Goal: Use online tool/utility: Use online tool/utility

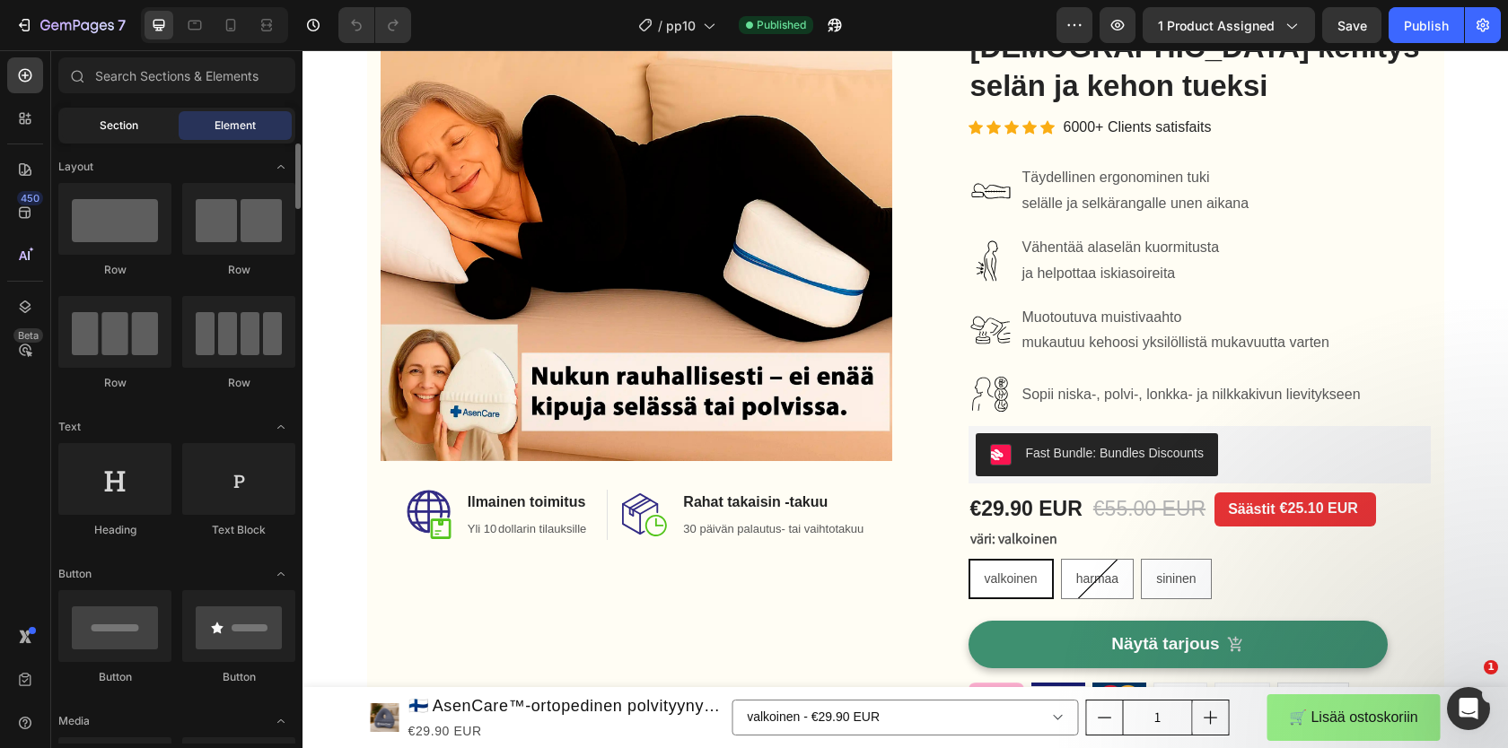
click at [124, 126] on span "Section" at bounding box center [119, 126] width 39 height 16
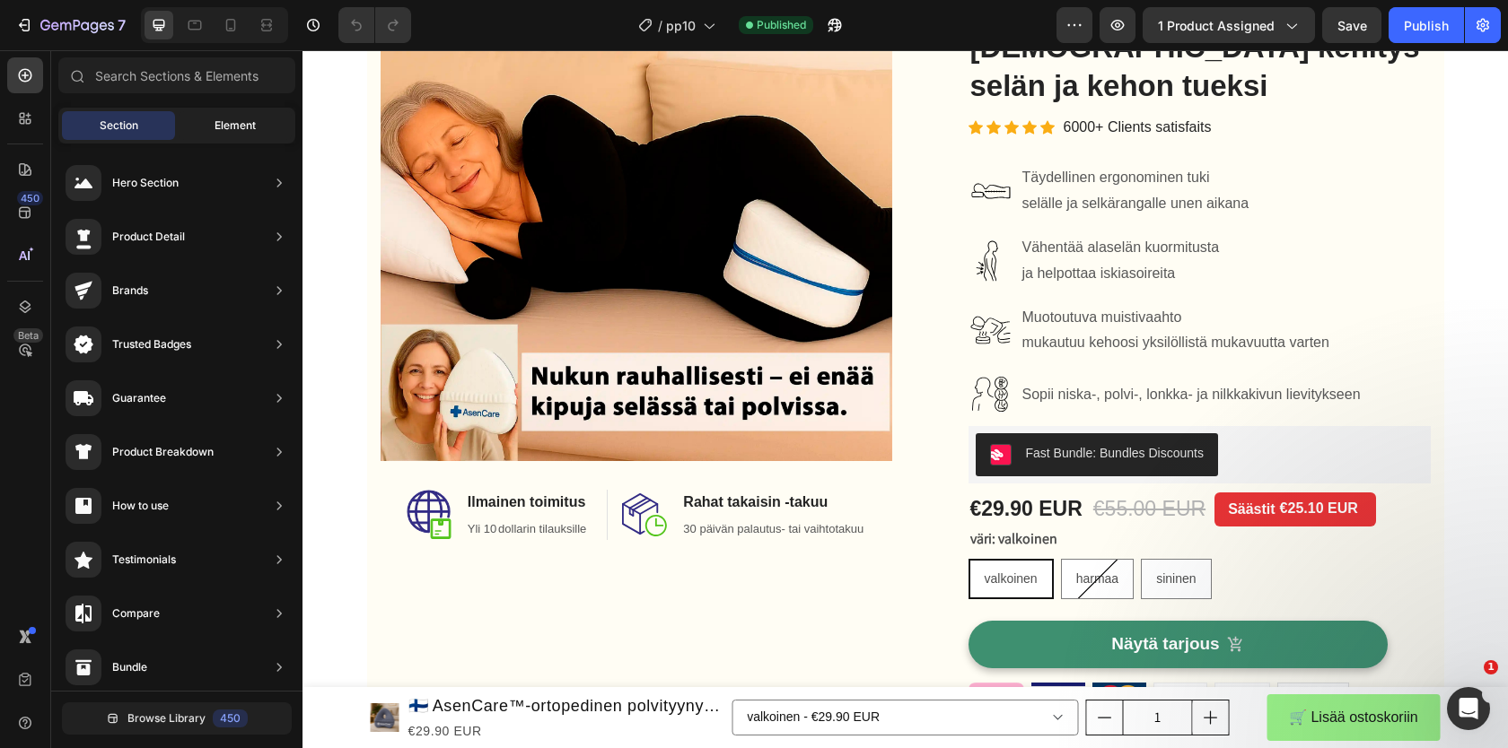
click at [246, 118] on span "Element" at bounding box center [234, 126] width 41 height 16
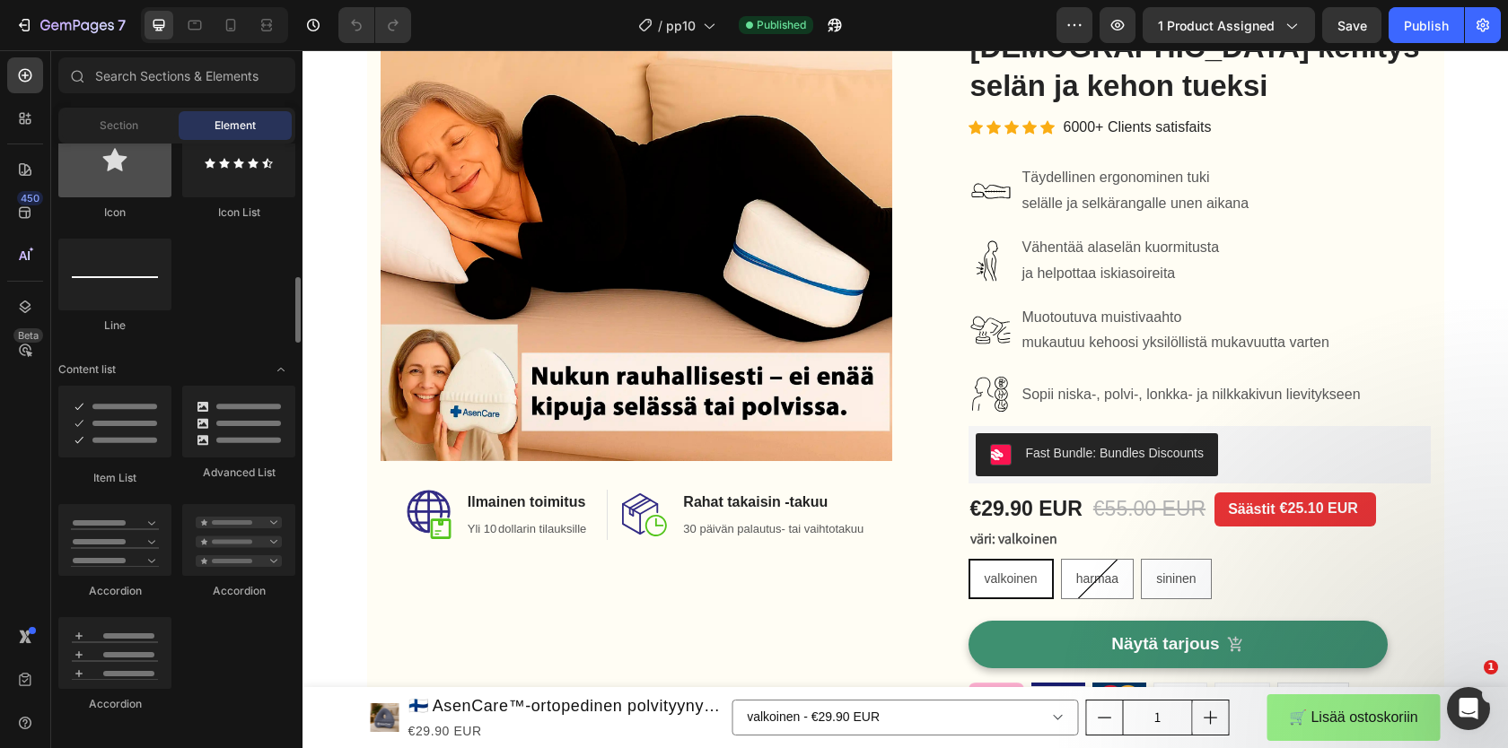
scroll to position [1583, 0]
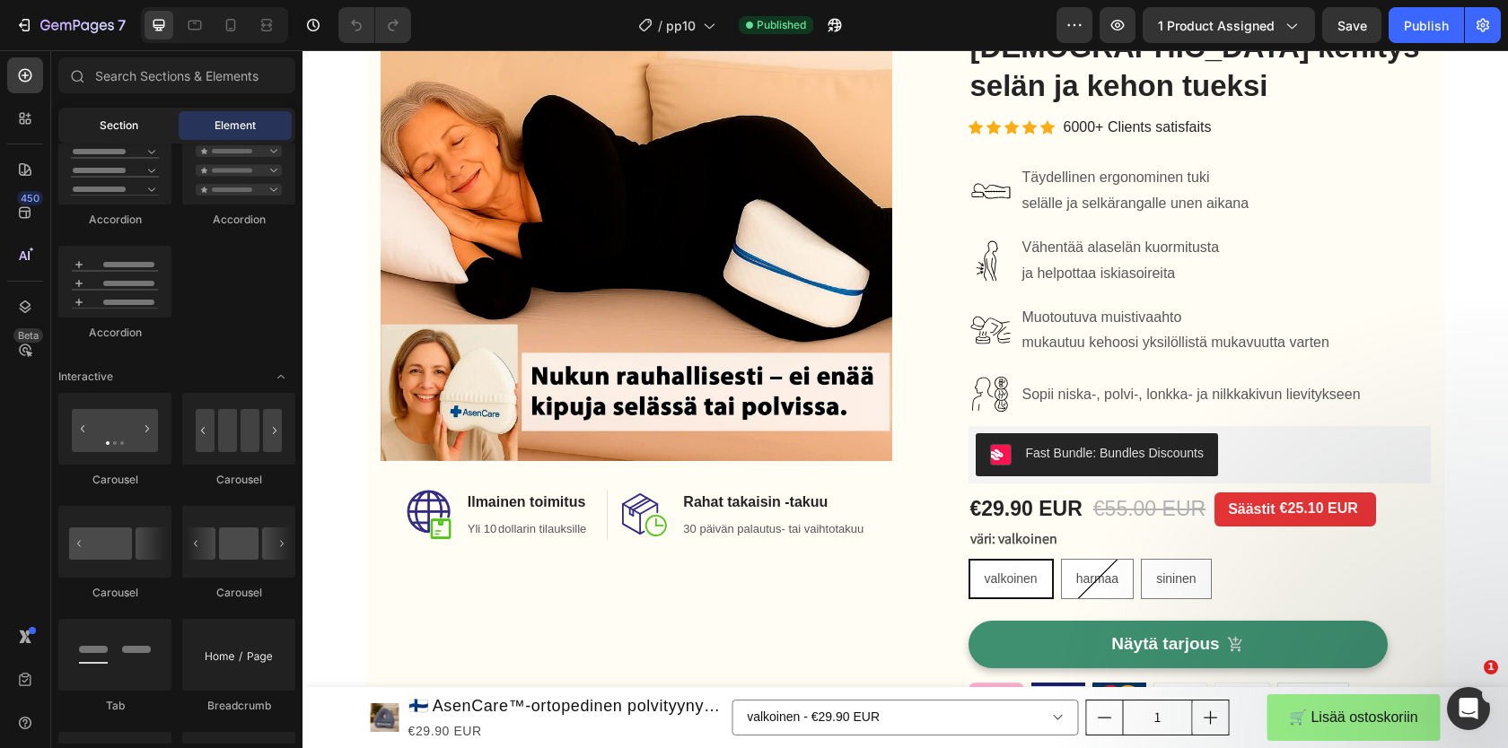
click at [114, 128] on span "Section" at bounding box center [119, 126] width 39 height 16
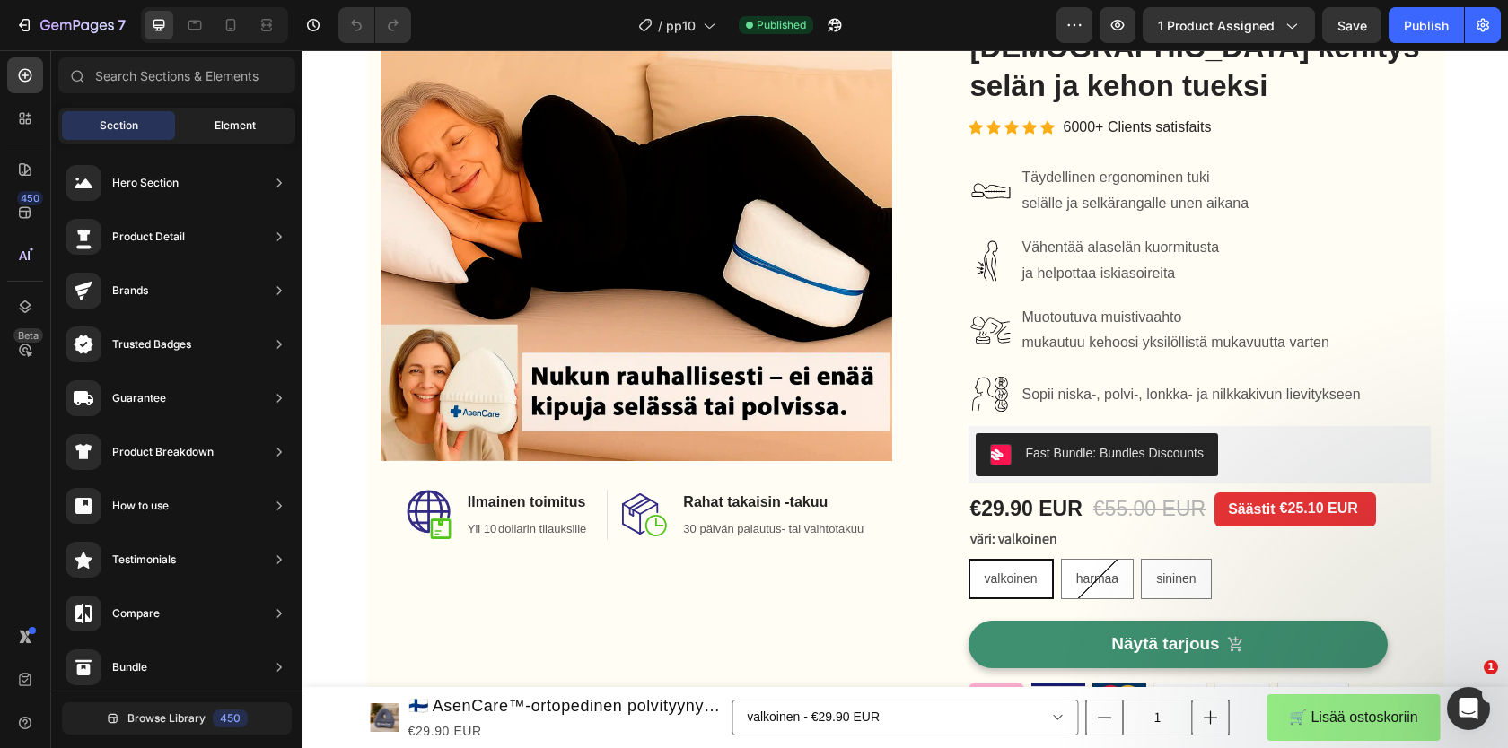
click at [234, 115] on div "Element" at bounding box center [235, 125] width 113 height 29
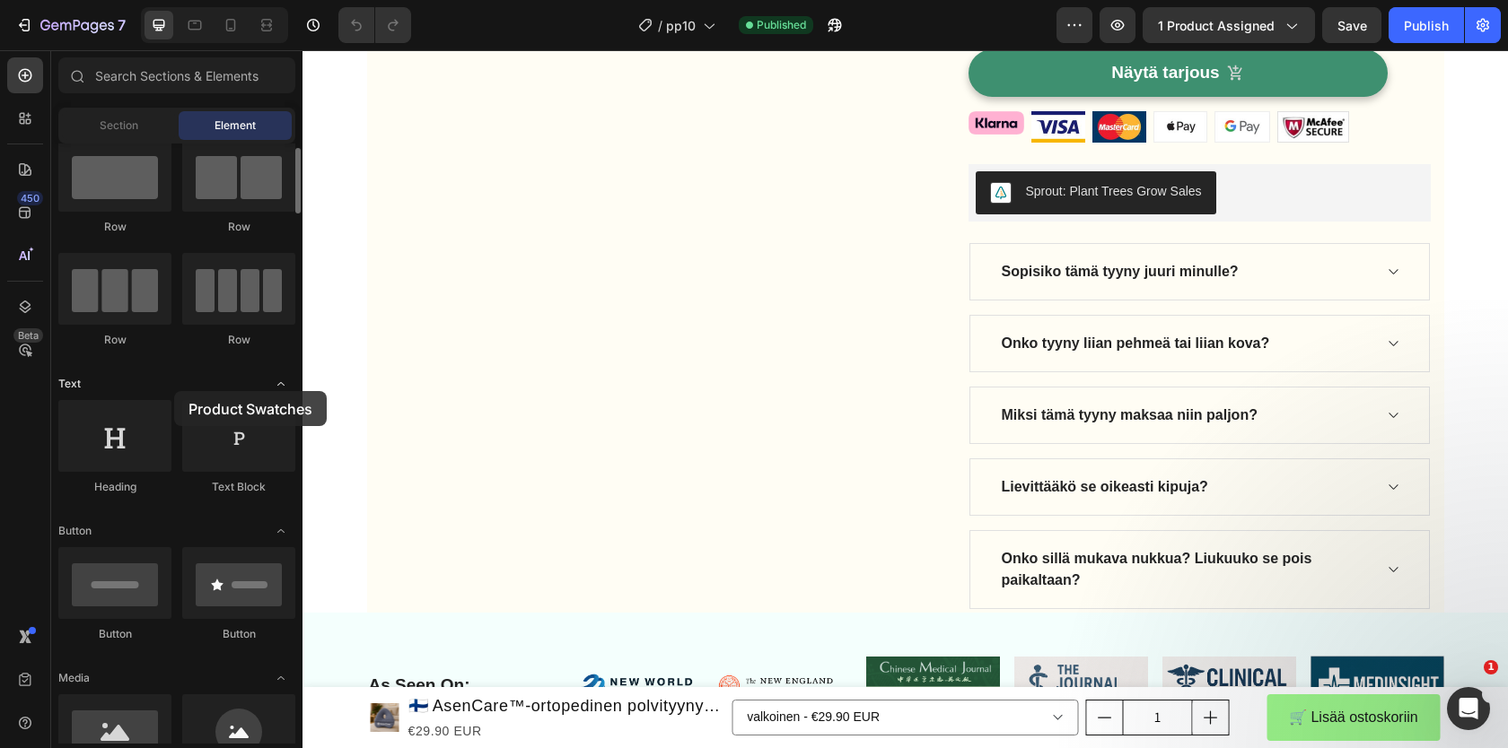
scroll to position [0, 0]
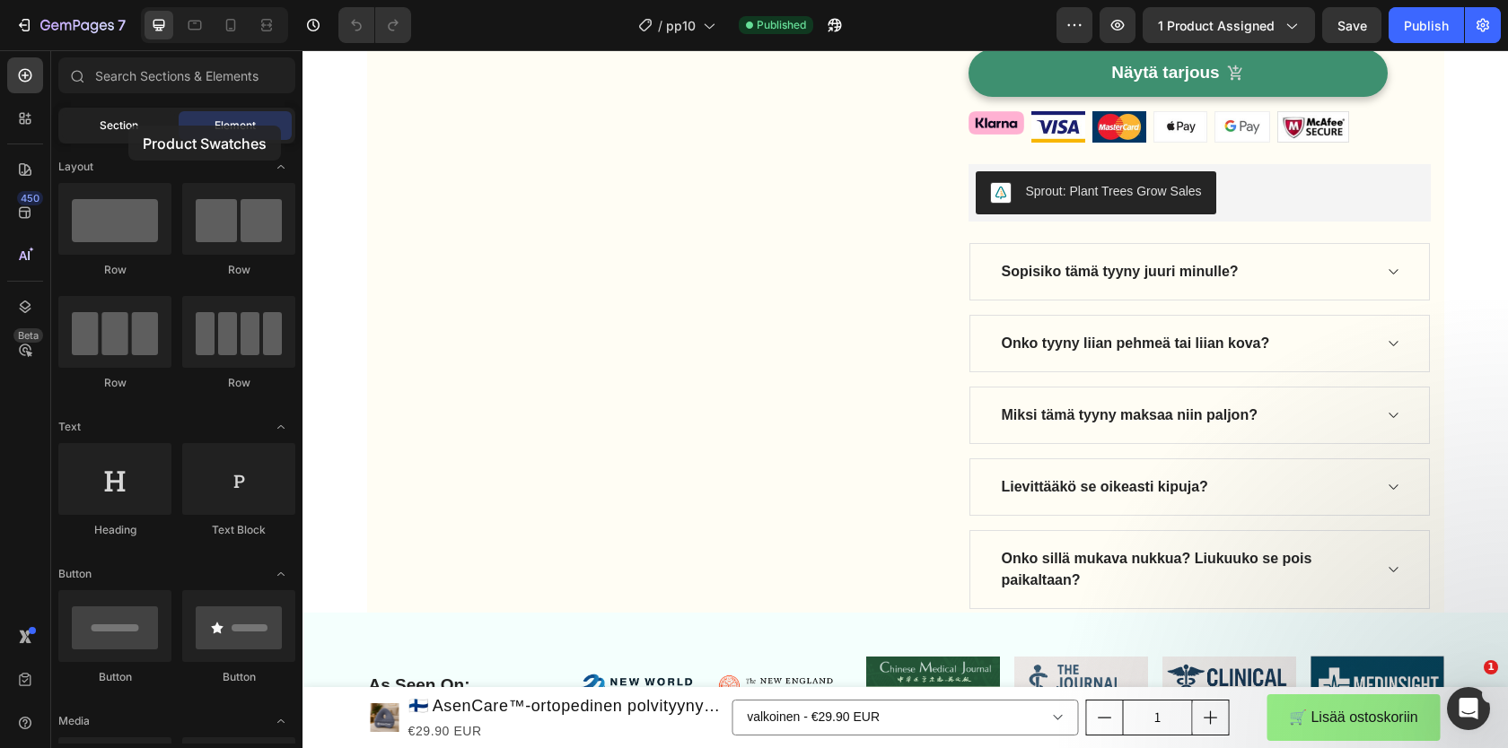
click at [128, 126] on span "Section" at bounding box center [119, 126] width 39 height 16
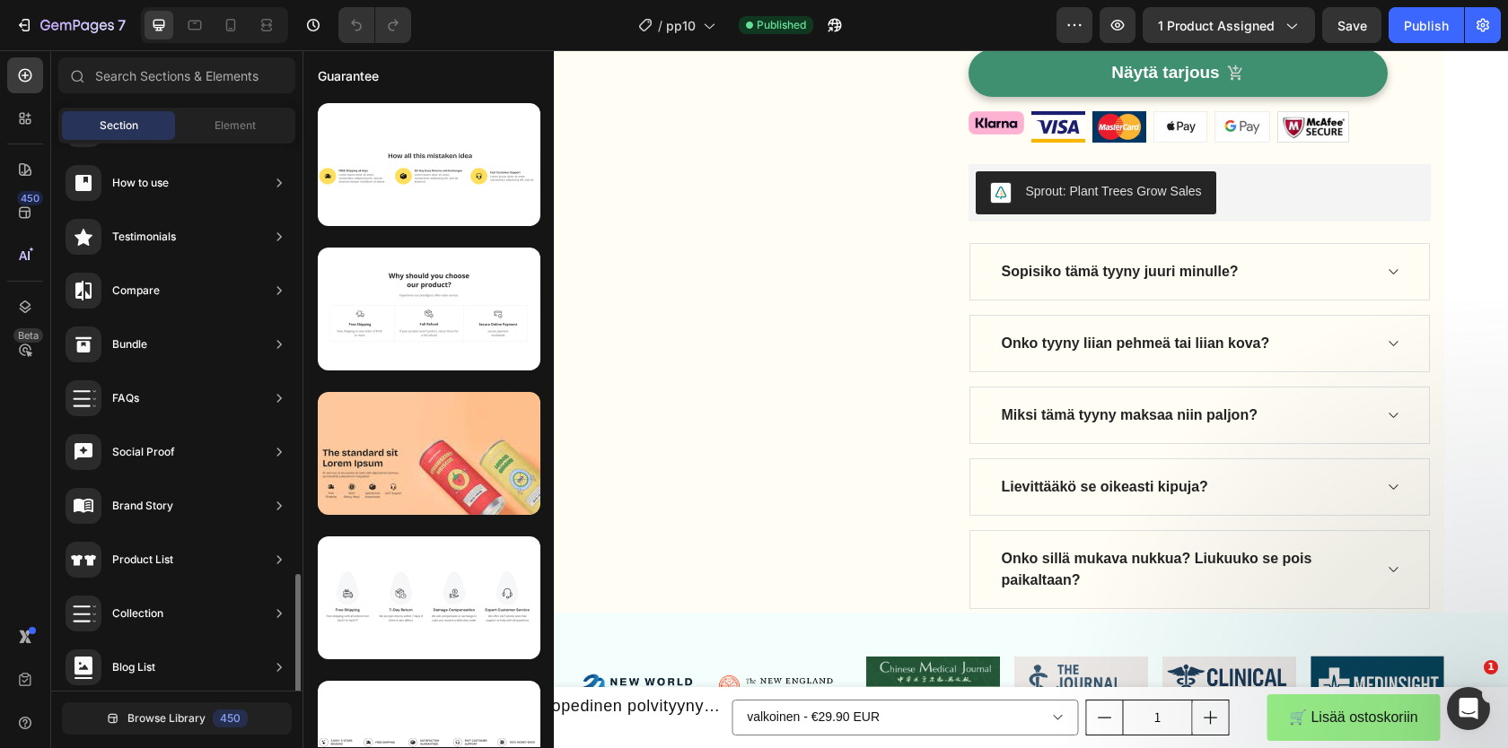
scroll to position [494, 0]
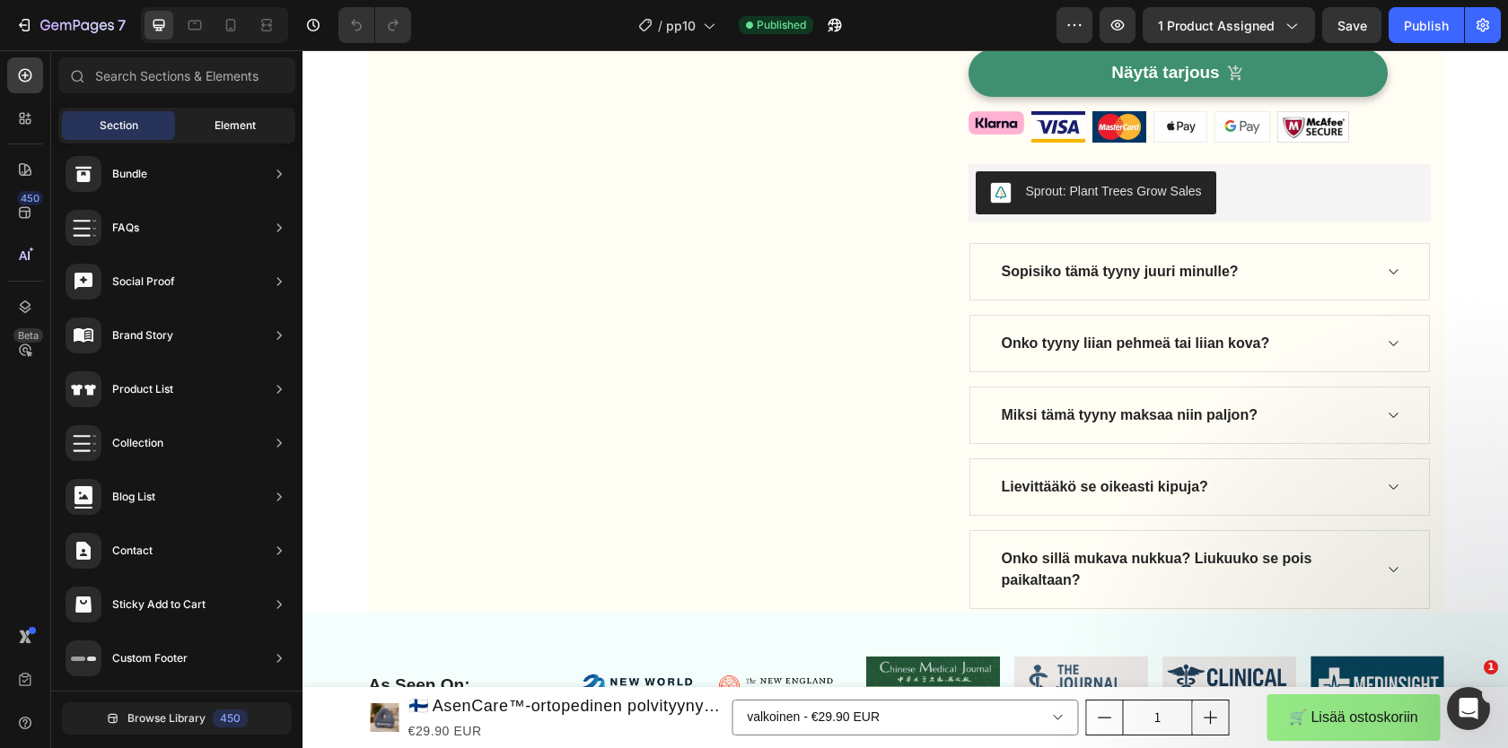
click at [232, 124] on span "Element" at bounding box center [234, 126] width 41 height 16
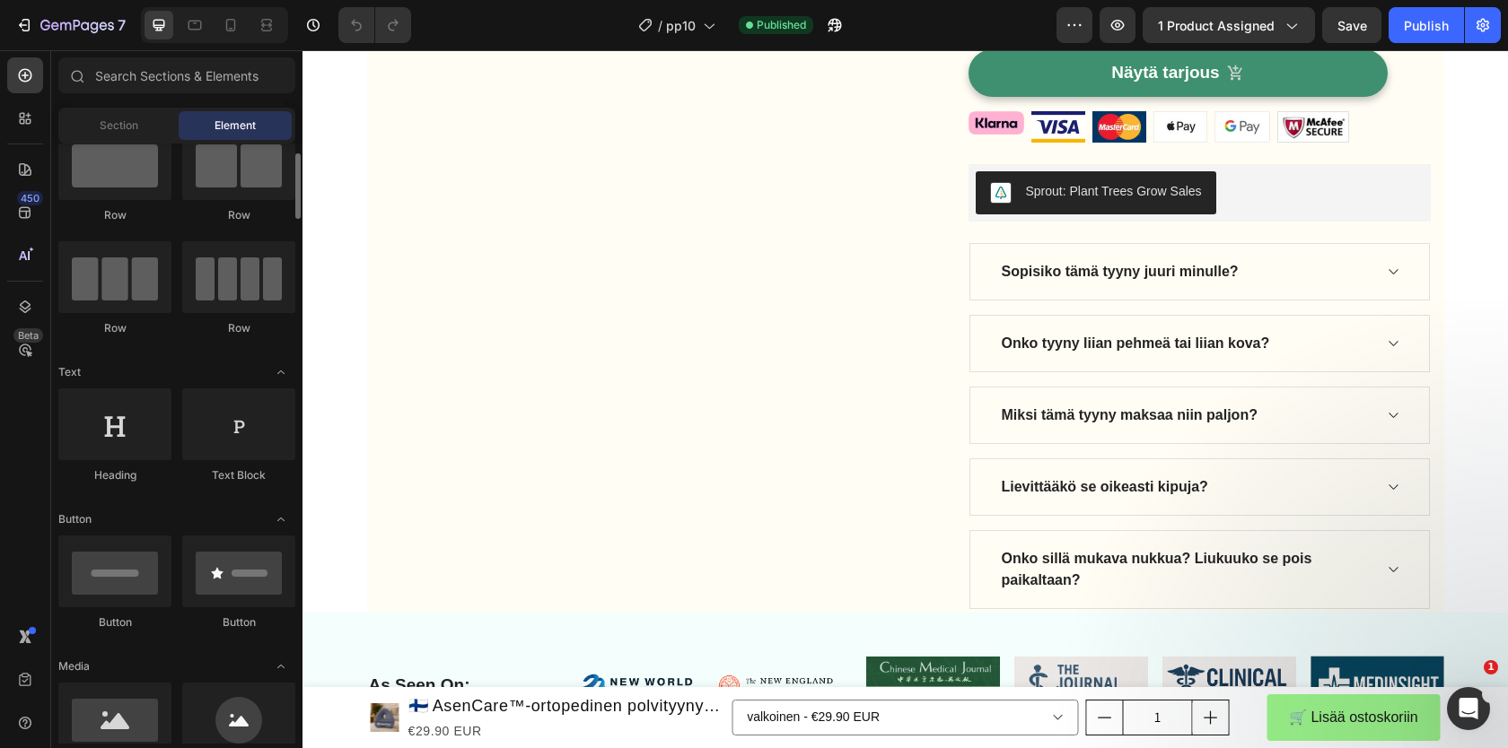
scroll to position [300, 0]
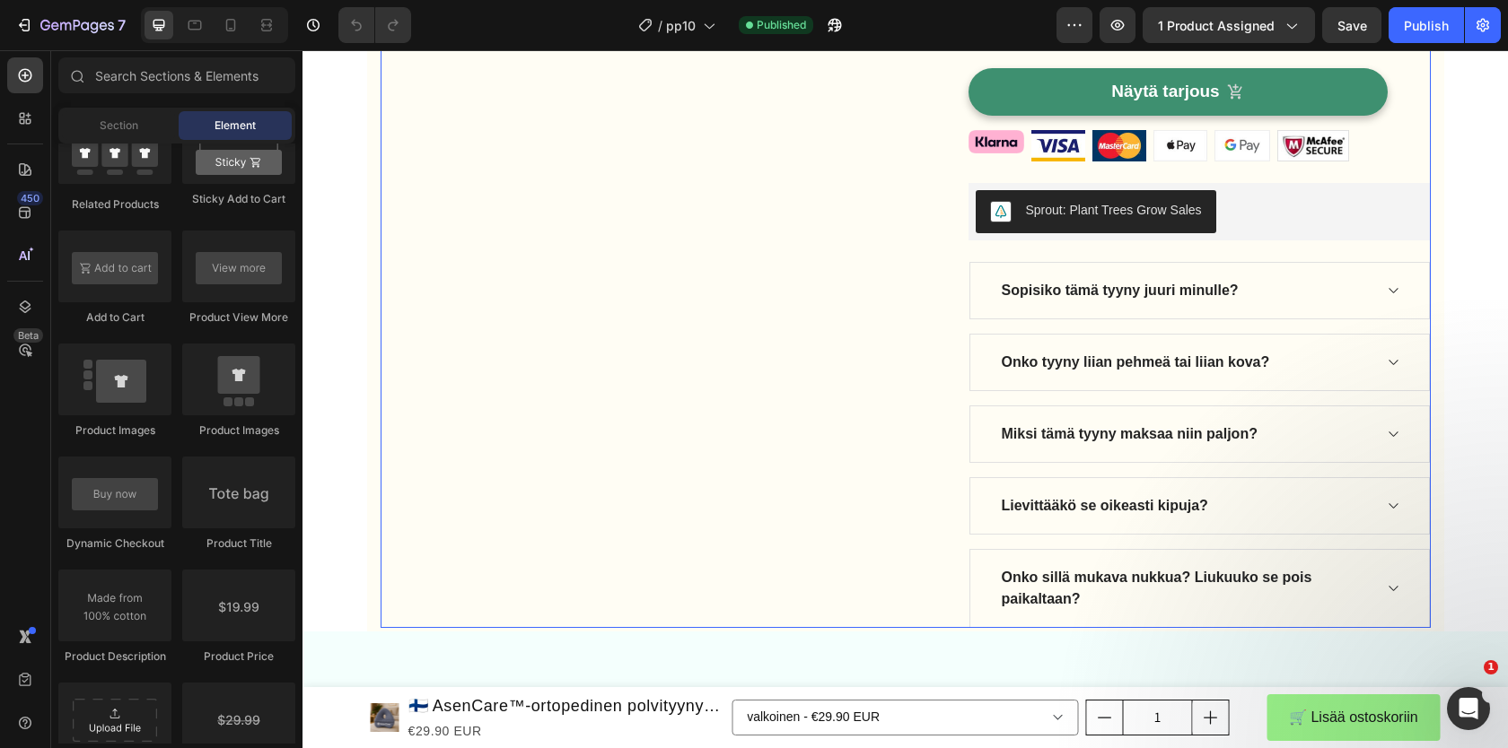
scroll to position [424, 0]
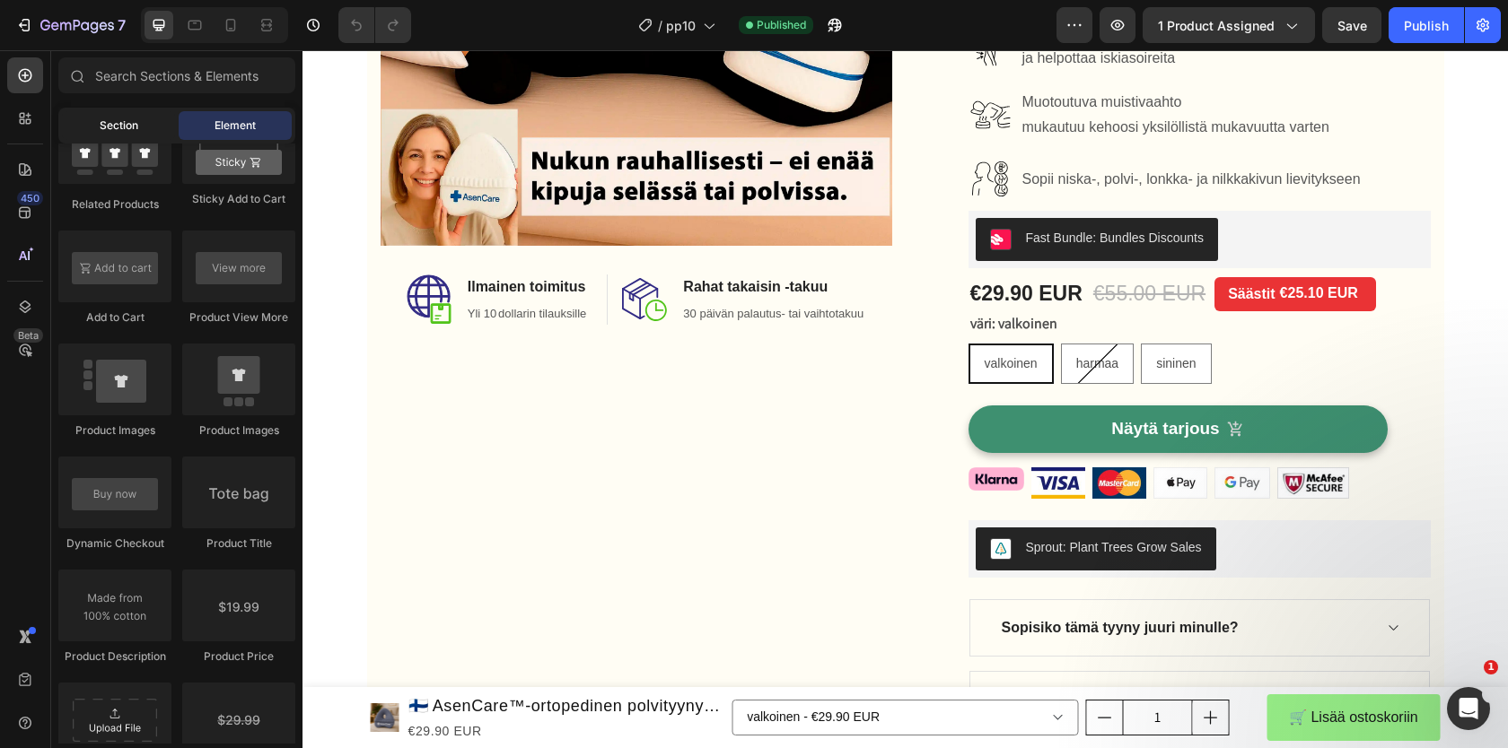
click at [111, 133] on span "Section" at bounding box center [119, 126] width 39 height 16
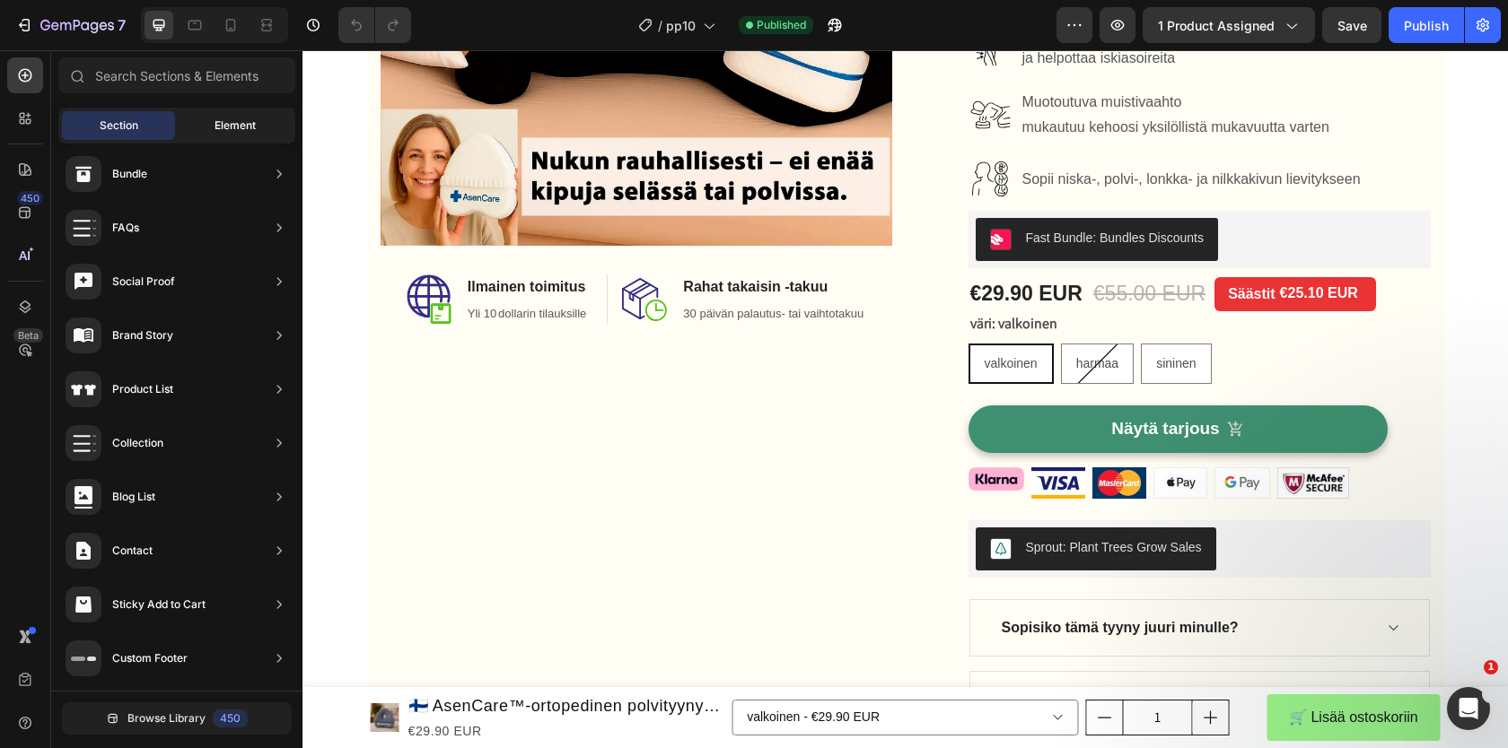
click at [220, 124] on span "Element" at bounding box center [234, 126] width 41 height 16
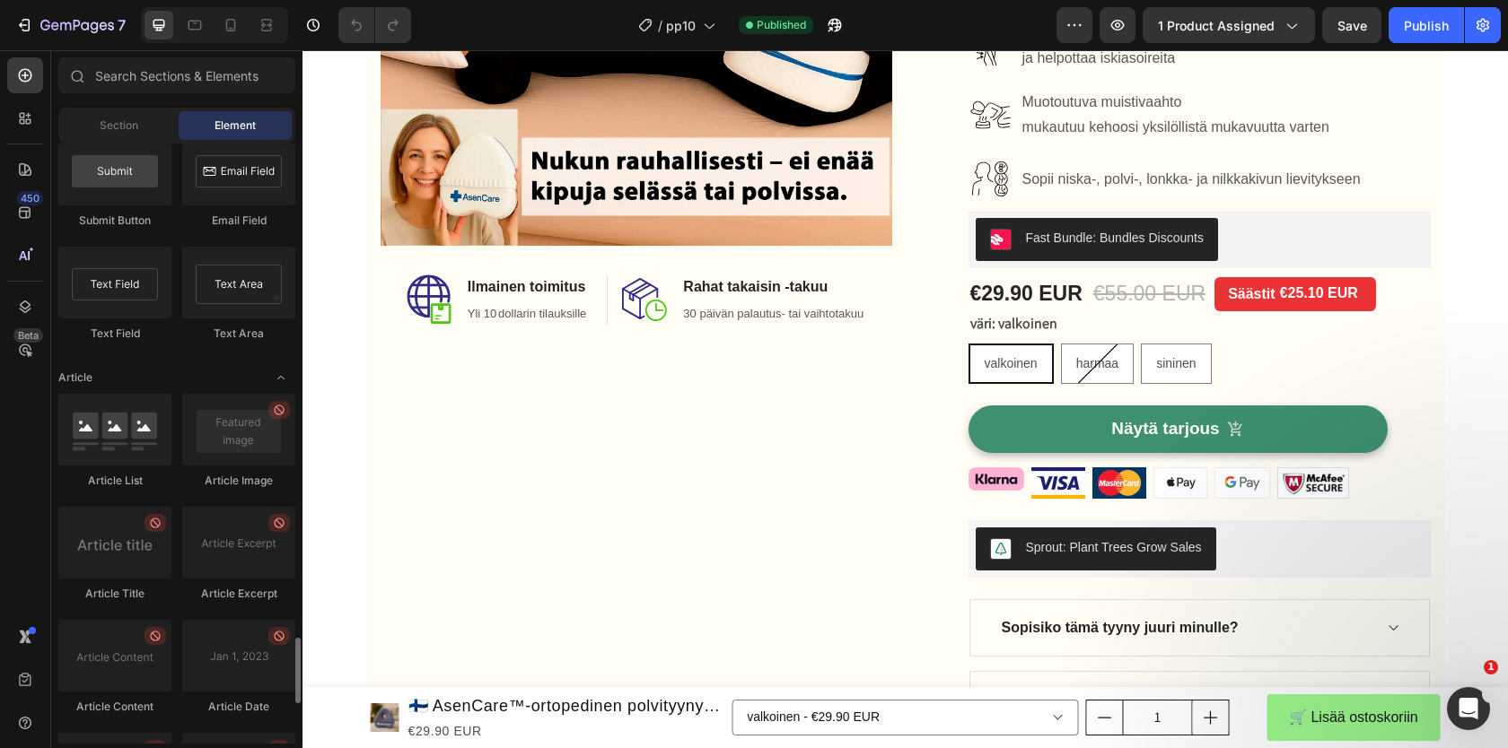
scroll to position [4837, 0]
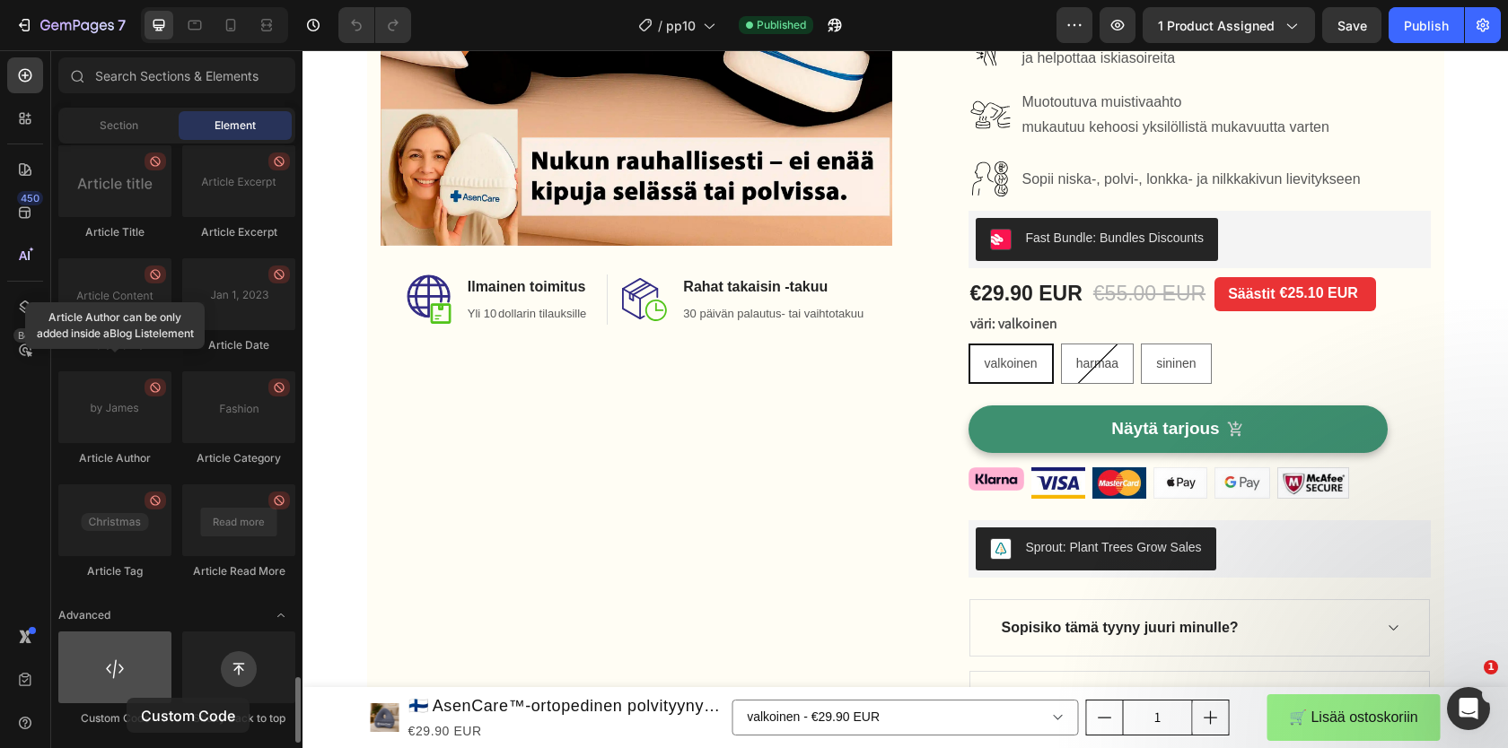
click at [127, 698] on div at bounding box center [114, 668] width 113 height 72
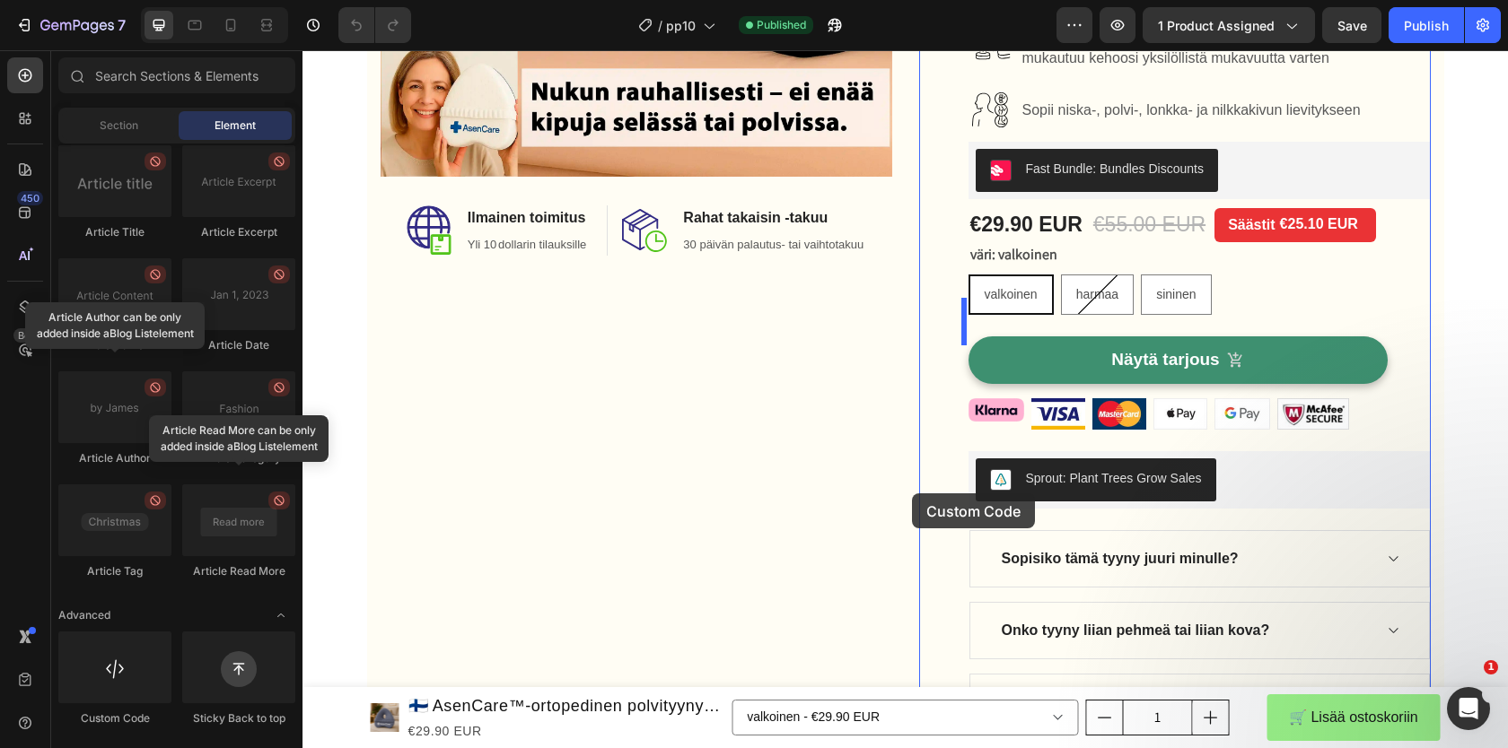
scroll to position [449, 0]
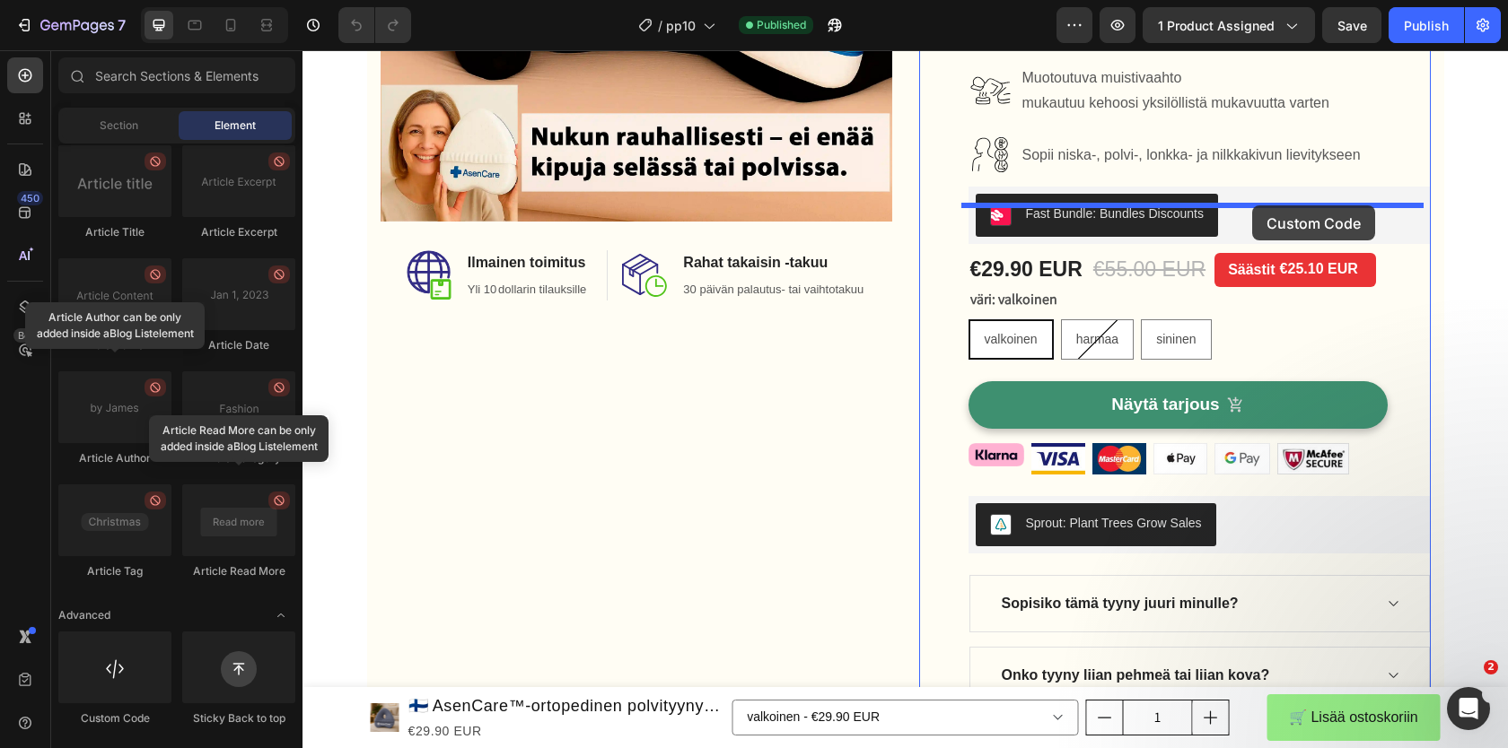
drag, startPoint x: 424, startPoint y: 730, endPoint x: 1252, endPoint y: 206, distance: 979.9
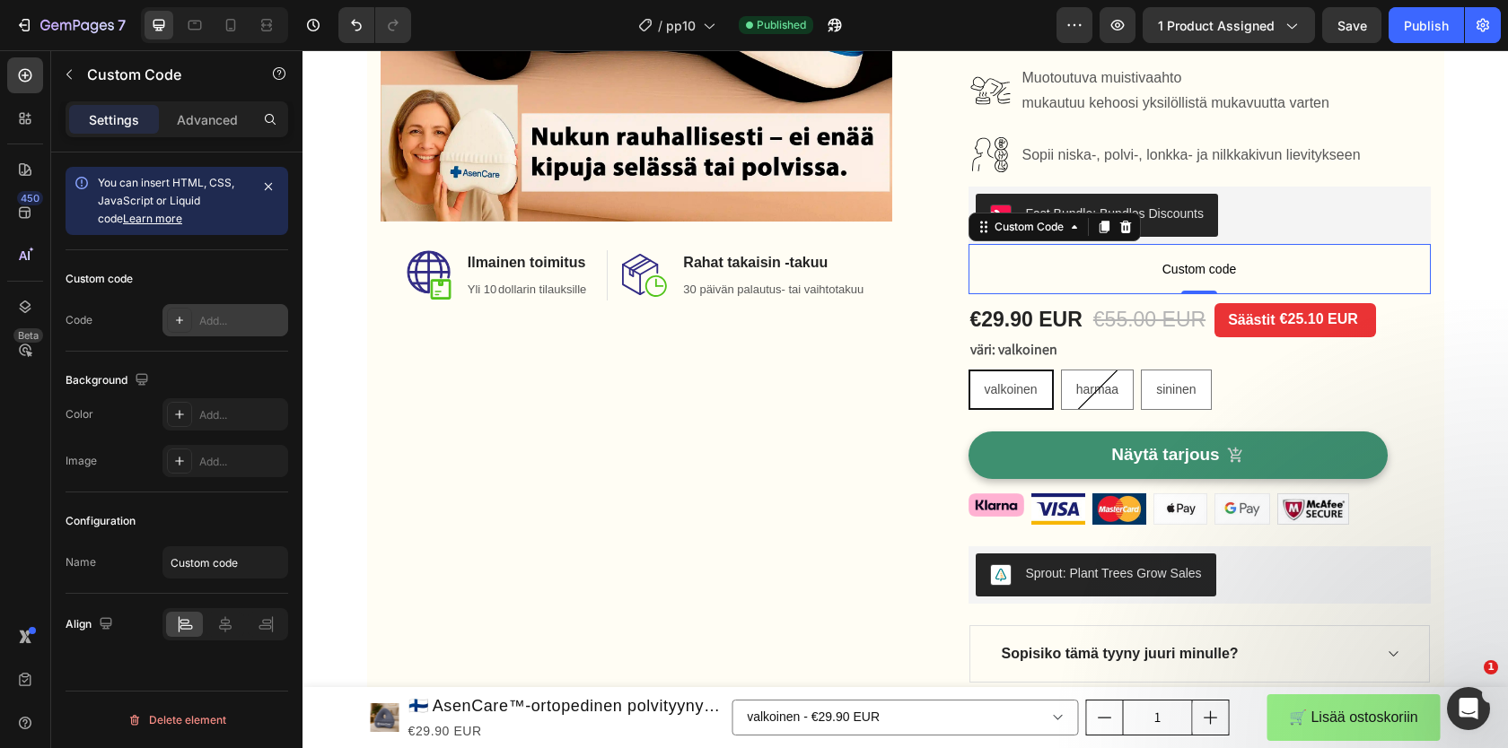
click at [221, 319] on div "Add..." at bounding box center [241, 321] width 84 height 16
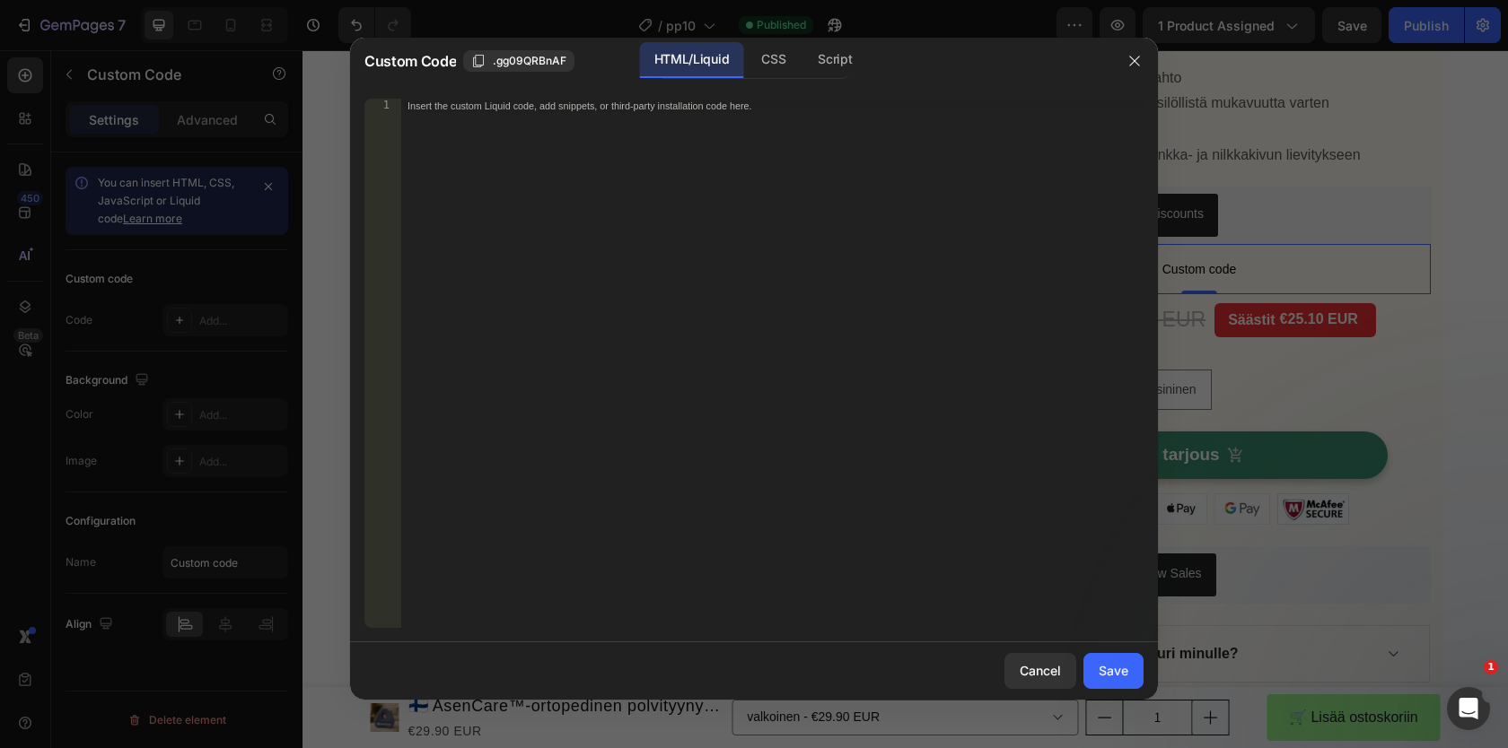
click at [603, 185] on div "Insert the custom Liquid code, add snippets, or third-party installation code h…" at bounding box center [771, 378] width 743 height 558
paste textarea "<div id="my-widget-placeholder"></div>"
type textarea "<div id="my-widget-placeholder"></div>"
click at [1118, 683] on button "Save" at bounding box center [1113, 671] width 60 height 36
